Goal: Communication & Community: Answer question/provide support

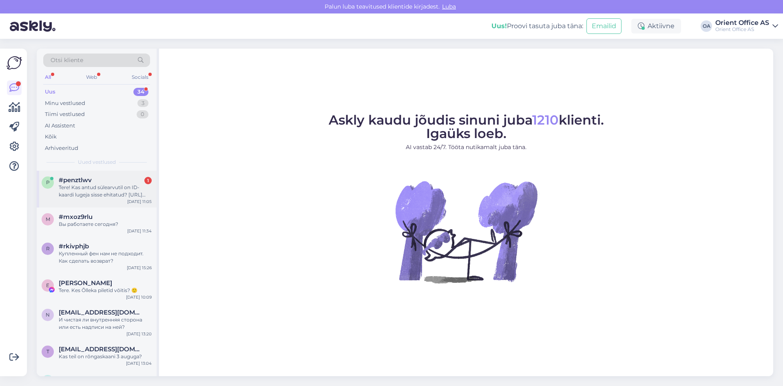
click at [86, 198] on div "p #penztlwv 1 Tere! Kas antud sülearvutil on ID-kaardi lugeja sisse ehitatud? […" at bounding box center [97, 189] width 120 height 37
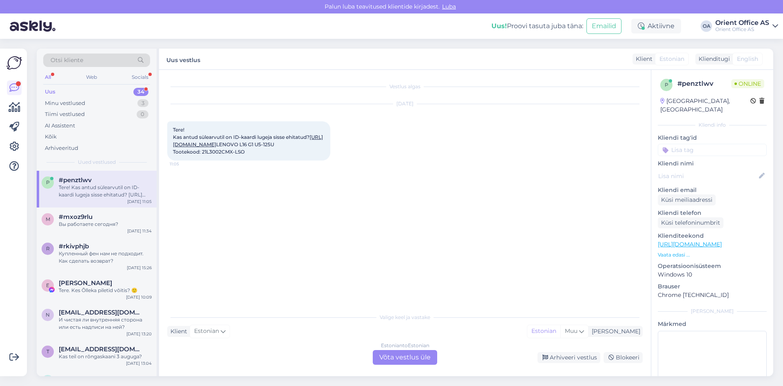
drag, startPoint x: 171, startPoint y: 130, endPoint x: 286, endPoint y: 174, distance: 122.8
click at [286, 160] on div "Tere! Kas antud sülearvutil on ID-kaardi lugeja sisse ehitatud? [URL][DOMAIN_NA…" at bounding box center [248, 140] width 163 height 39
copy span "Tere! Kas antud sülearvutil on ID-kaardi lugeja sisse ehitatud? [URL][DOMAIN_NA…"
click at [420, 365] on div "Vestlus algas [DATE] Tere! Kas antud sülearvutil on ID-kaardi lugeja sisse ehit…" at bounding box center [405, 223] width 492 height 306
click at [419, 361] on div "Estonian to Estonian Võta vestlus üle" at bounding box center [405, 357] width 64 height 15
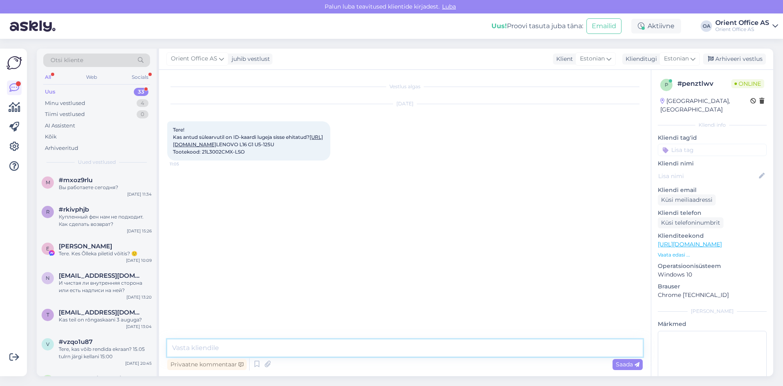
click at [225, 352] on textarea at bounding box center [405, 347] width 476 height 17
paste textarea "Tere! Uurisin — see Lenovo ThinkPad L16 Gen 1 (Intel Ultra-5 125U) mudelil ei o…"
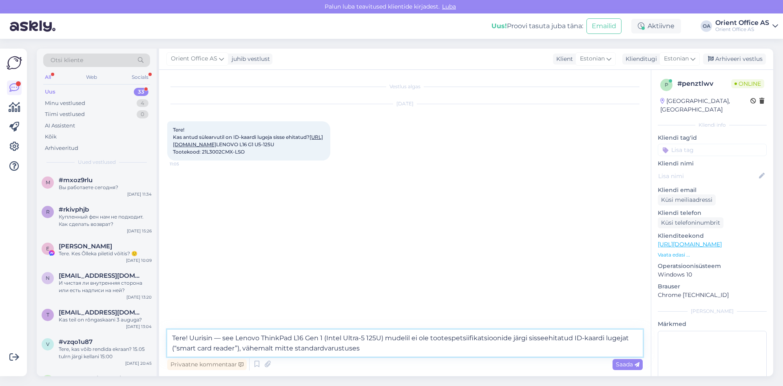
type textarea "Tere! Uurisin — see Lenovo ThinkPad L16 Gen 1 (Intel Ultra-5 125U) mudelil ei o…"
